Goal: Task Accomplishment & Management: Complete application form

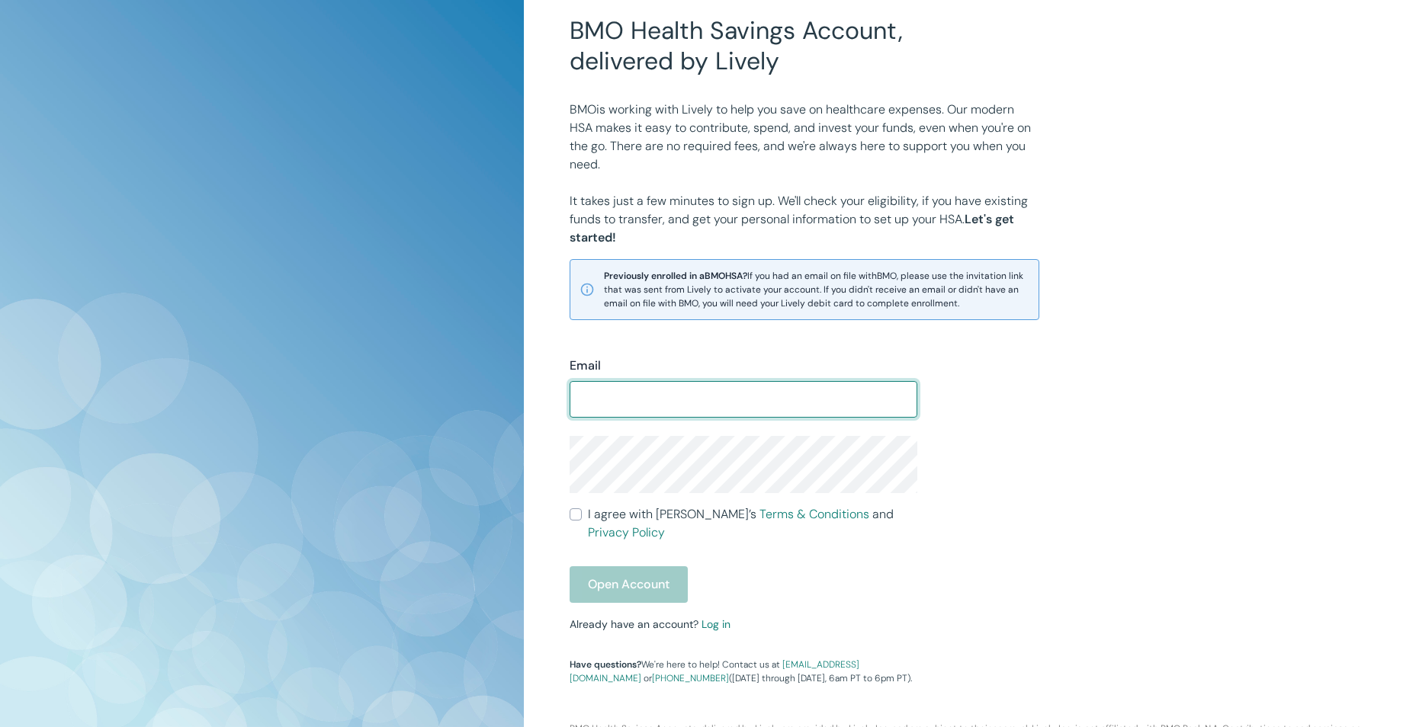
scroll to position [146, 0]
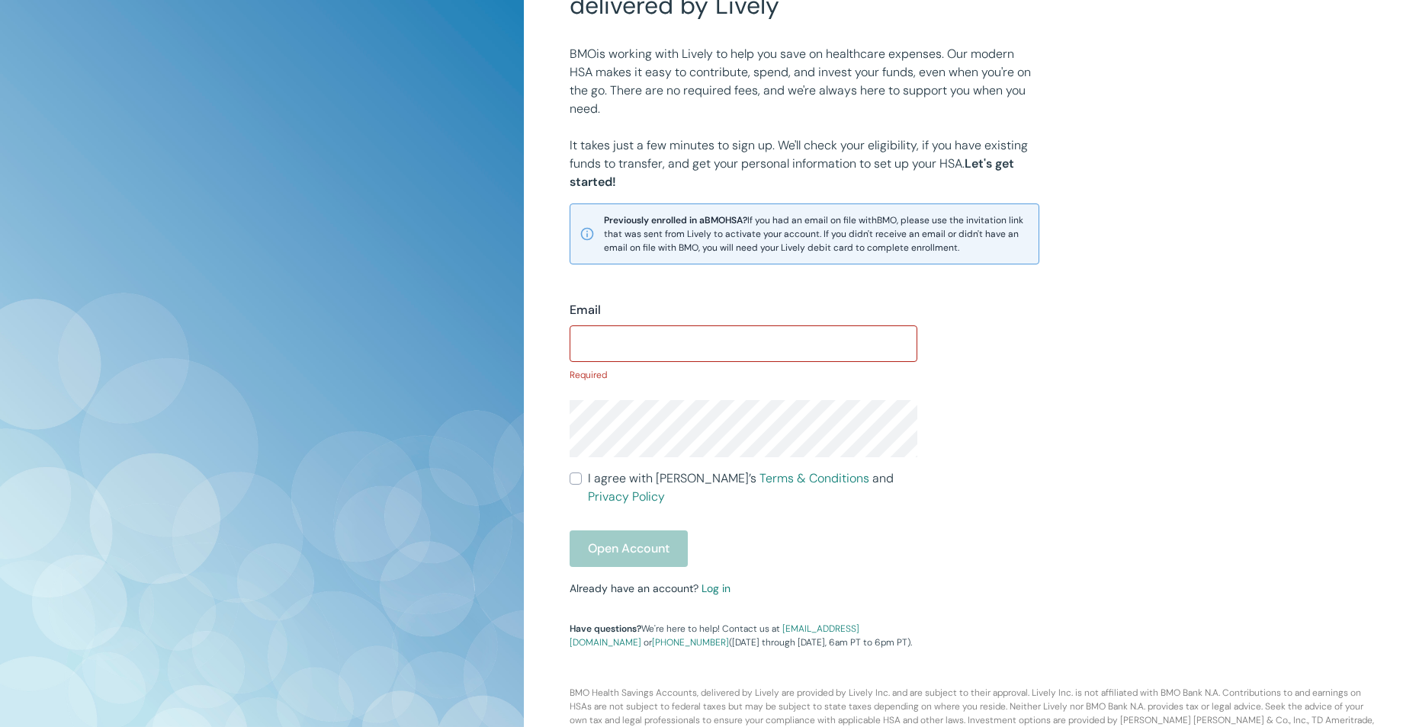
click at [650, 359] on div "​" at bounding box center [744, 344] width 348 height 37
click at [620, 342] on input "Email" at bounding box center [744, 344] width 348 height 30
type input "a"
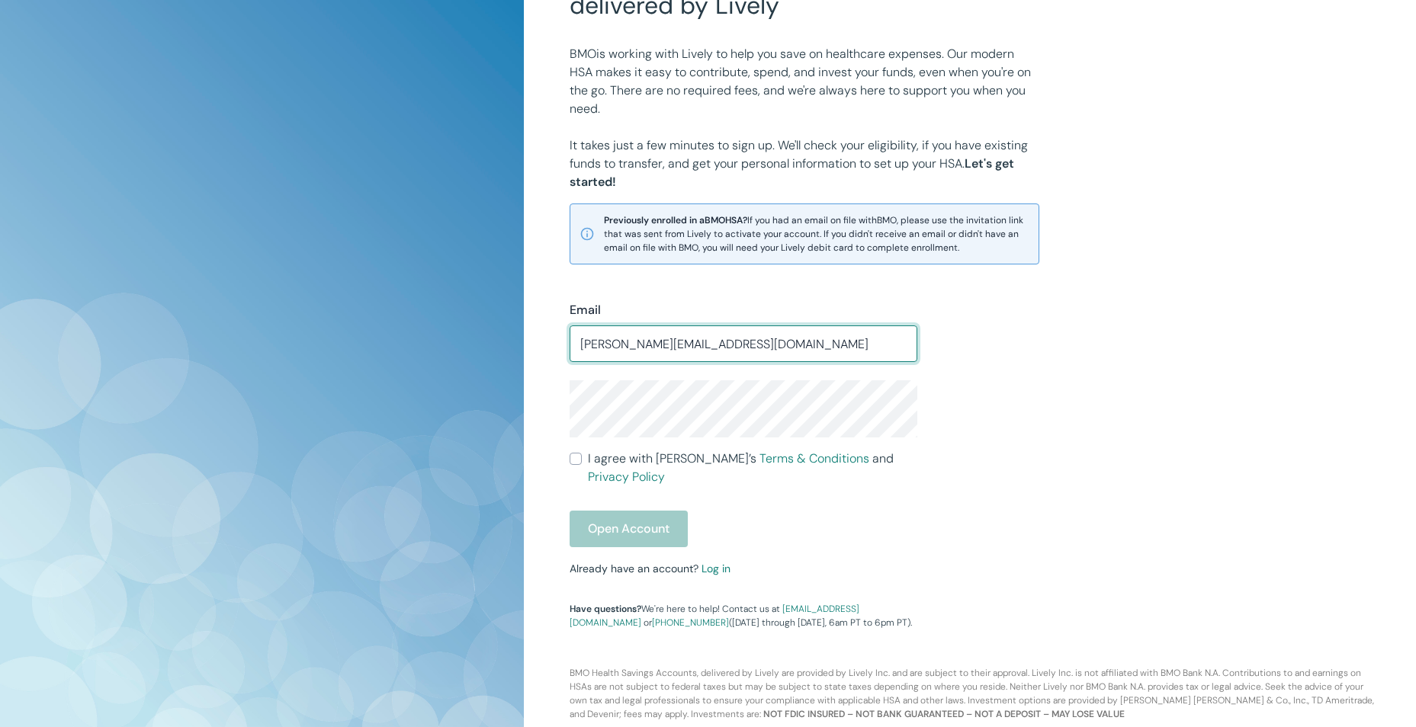
type input "[PERSON_NAME][EMAIL_ADDRESS][DOMAIN_NAME]"
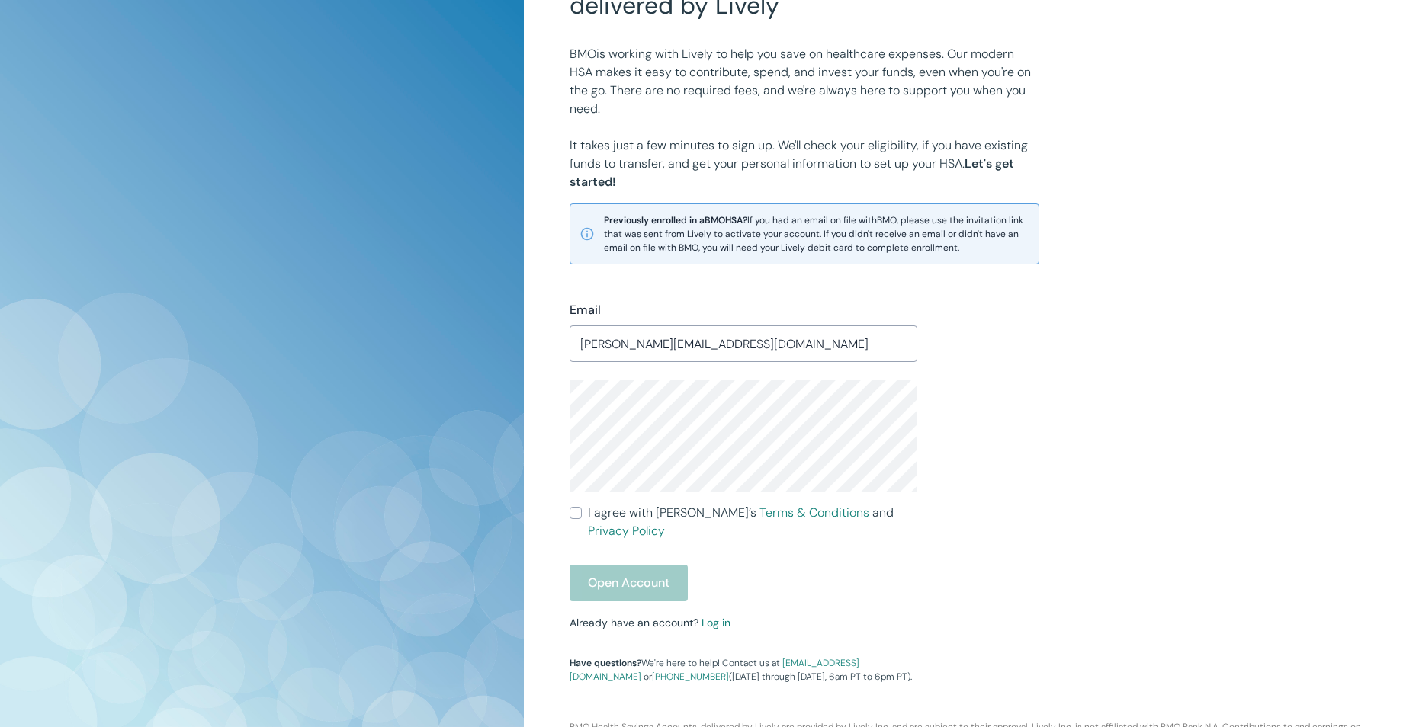
click at [584, 512] on label "I agree with Lively’s Terms & Conditions and Privacy Policy" at bounding box center [744, 522] width 348 height 37
click at [582, 512] on input "I agree with Lively’s Terms & Conditions and Privacy Policy" at bounding box center [576, 513] width 12 height 12
checkbox input "true"
click at [652, 577] on button "Open Account" at bounding box center [629, 583] width 118 height 37
